Goal: Task Accomplishment & Management: Use online tool/utility

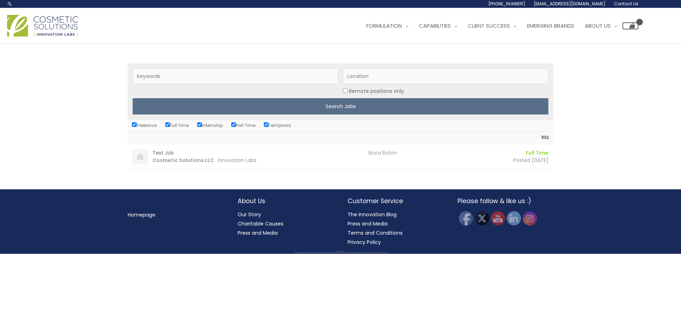
click at [156, 125] on label "Freelance" at bounding box center [144, 126] width 25 height 6
click at [136, 125] on input "Freelance" at bounding box center [134, 124] width 5 height 5
click at [156, 125] on label "Freelance" at bounding box center [144, 126] width 25 height 6
click at [136, 125] on input "Freelance" at bounding box center [134, 124] width 5 height 5
checkbox input "true"
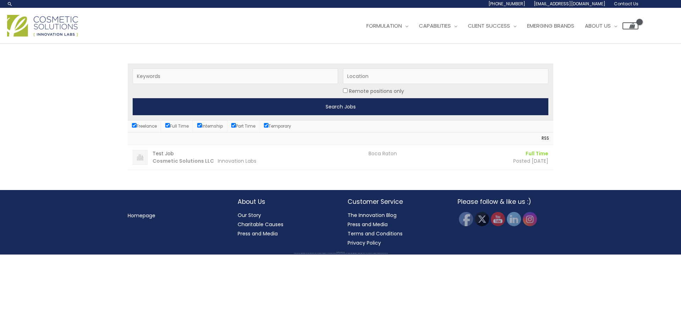
click at [349, 103] on input "Search Jobs" at bounding box center [340, 106] width 415 height 17
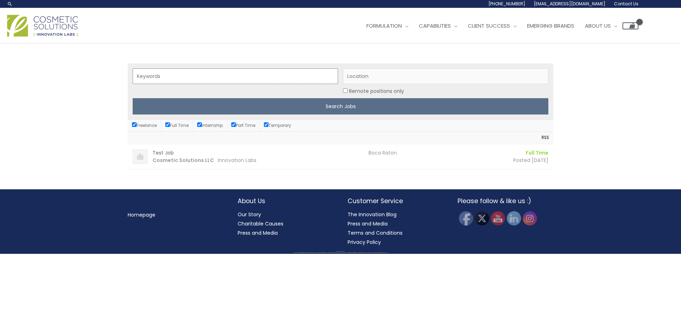
click at [273, 71] on input "Keywords" at bounding box center [235, 76] width 205 height 16
type input "quality"
click at [133, 98] on input "Search Jobs" at bounding box center [340, 106] width 415 height 16
